Goal: Find specific page/section: Find specific page/section

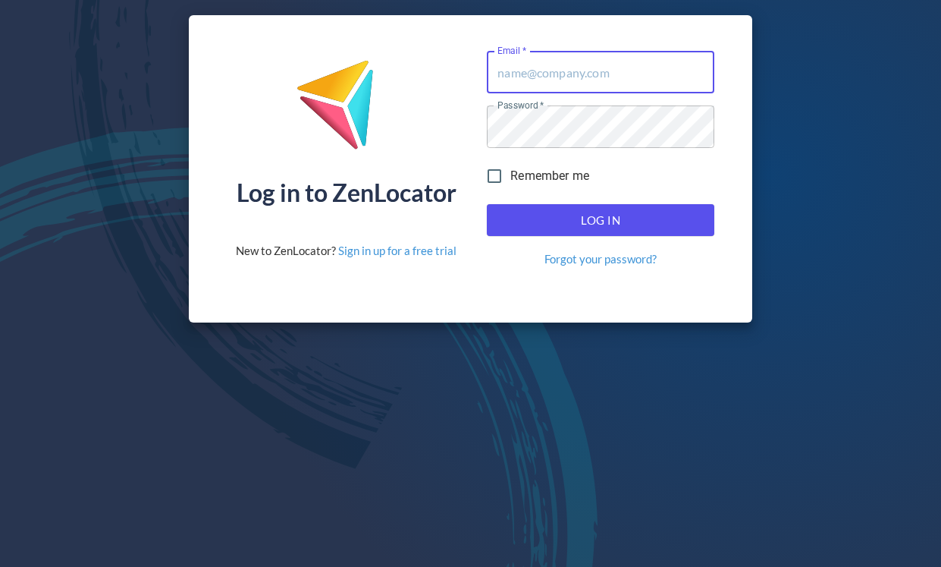
type input "[EMAIL_ADDRESS][DOMAIN_NAME]"
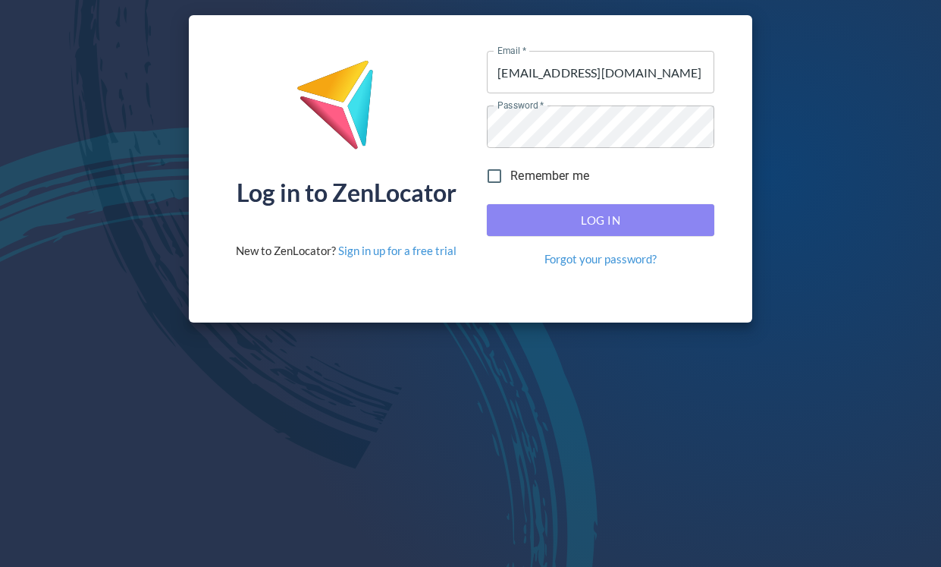
click at [631, 218] on span "Log In" at bounding box center [601, 220] width 194 height 20
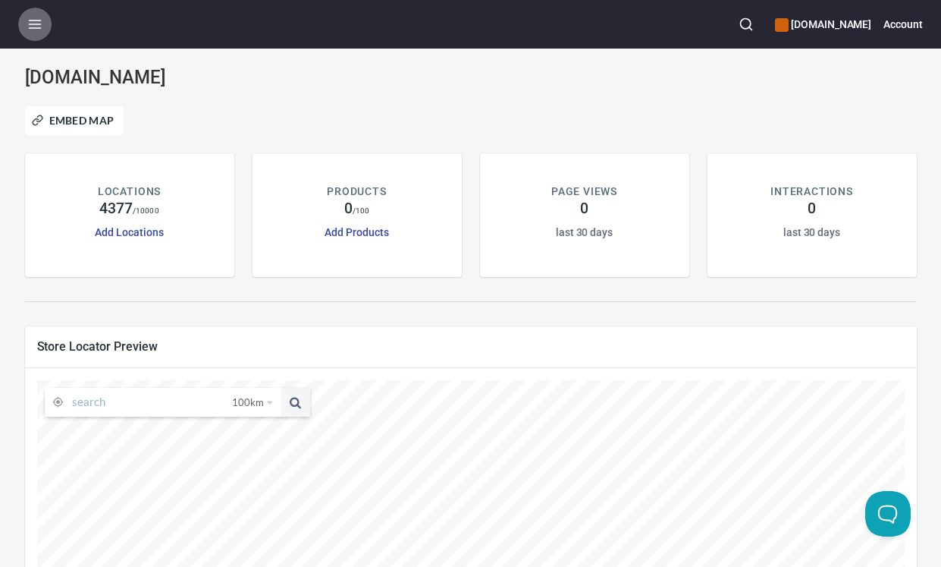
click at [36, 27] on icon "button" at bounding box center [34, 24] width 15 height 15
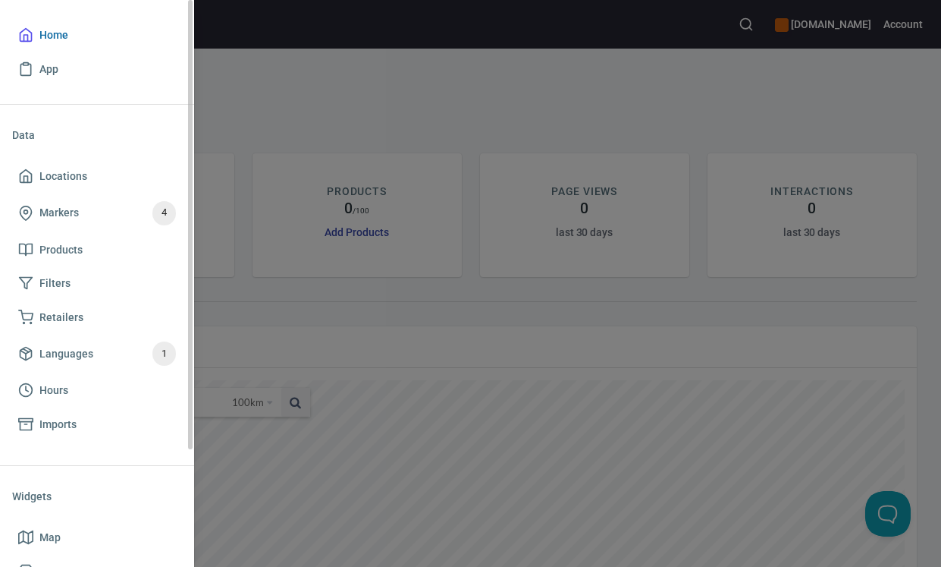
click at [39, 38] on span "Home" at bounding box center [53, 35] width 29 height 19
click at [71, 179] on span "Locations" at bounding box center [63, 176] width 48 height 19
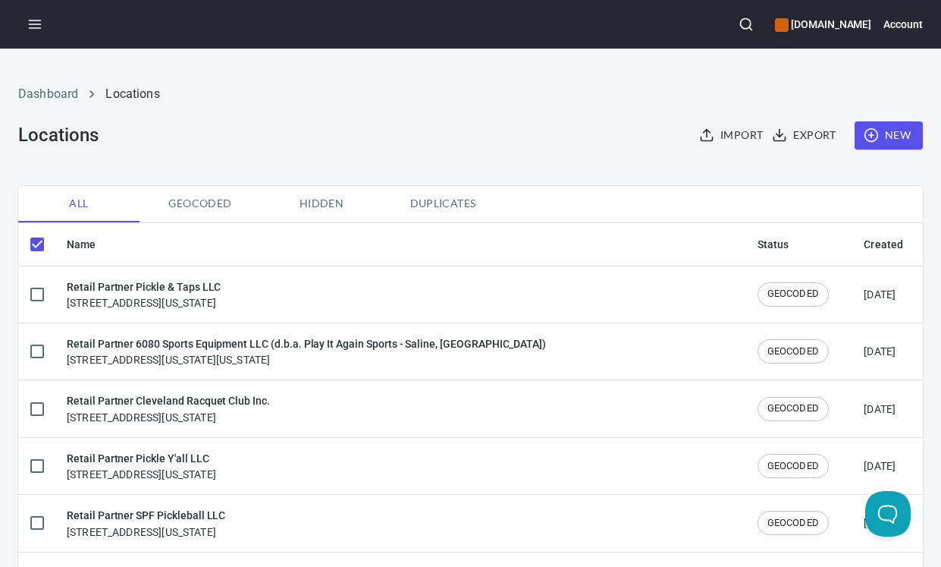
checkbox input "false"
click at [751, 27] on circle "button" at bounding box center [746, 24] width 10 height 10
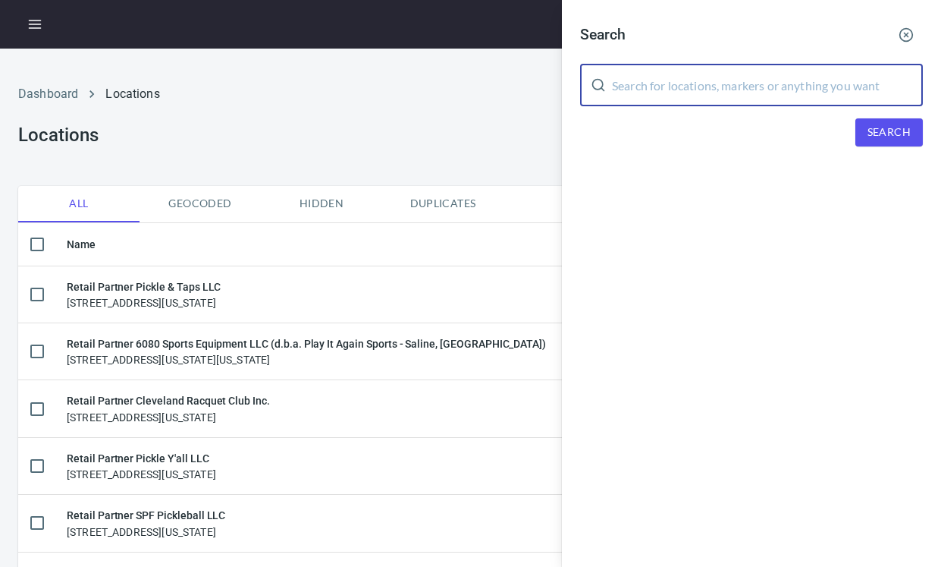
click at [725, 81] on input "text" at bounding box center [767, 85] width 311 height 42
paste input "[DOMAIN_NAME]"
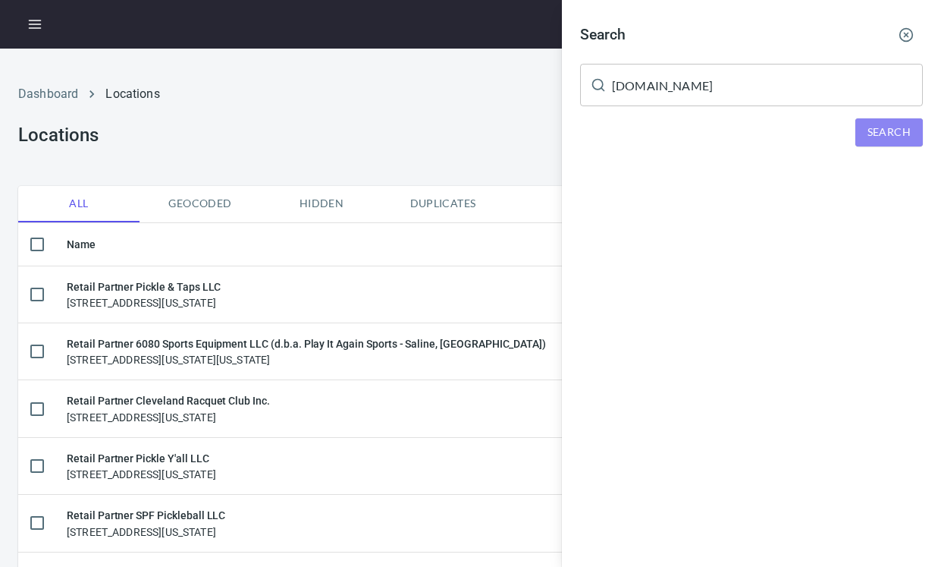
click at [872, 141] on button "Search" at bounding box center [890, 132] width 68 height 28
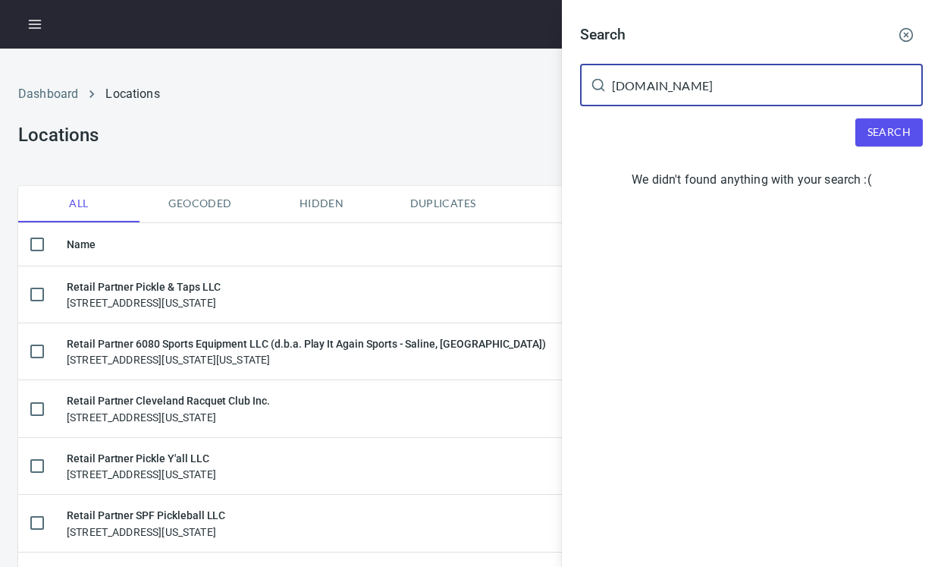
click at [746, 79] on input "[DOMAIN_NAME]" at bounding box center [767, 85] width 311 height 42
paste input "leballUSA"
type input "[DOMAIN_NAME]"
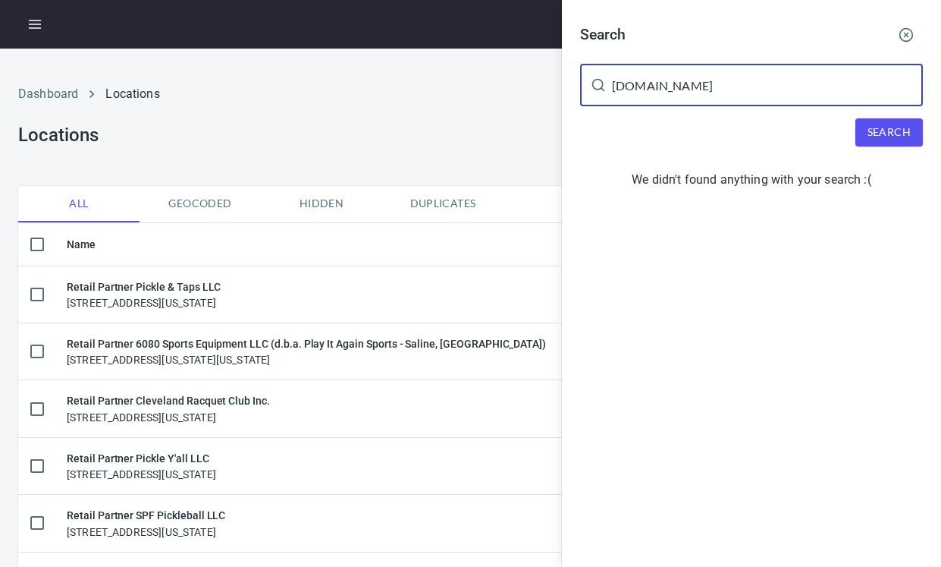
click at [867, 123] on button "Search" at bounding box center [890, 132] width 68 height 28
